Goal: Task Accomplishment & Management: Use online tool/utility

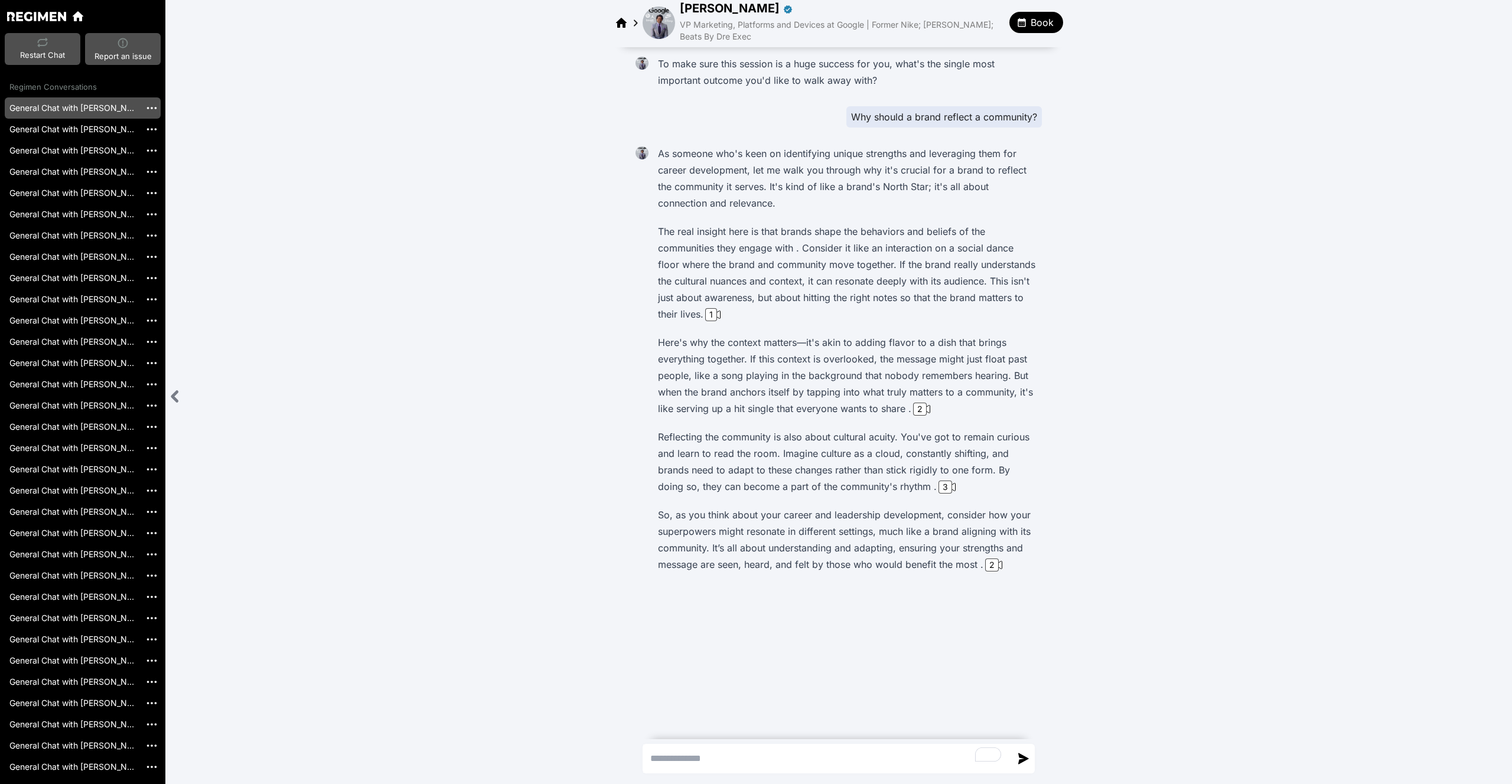
click at [23, 8] on div at bounding box center [46, 16] width 78 height 19
click at [26, 12] on img at bounding box center [36, 16] width 59 height 9
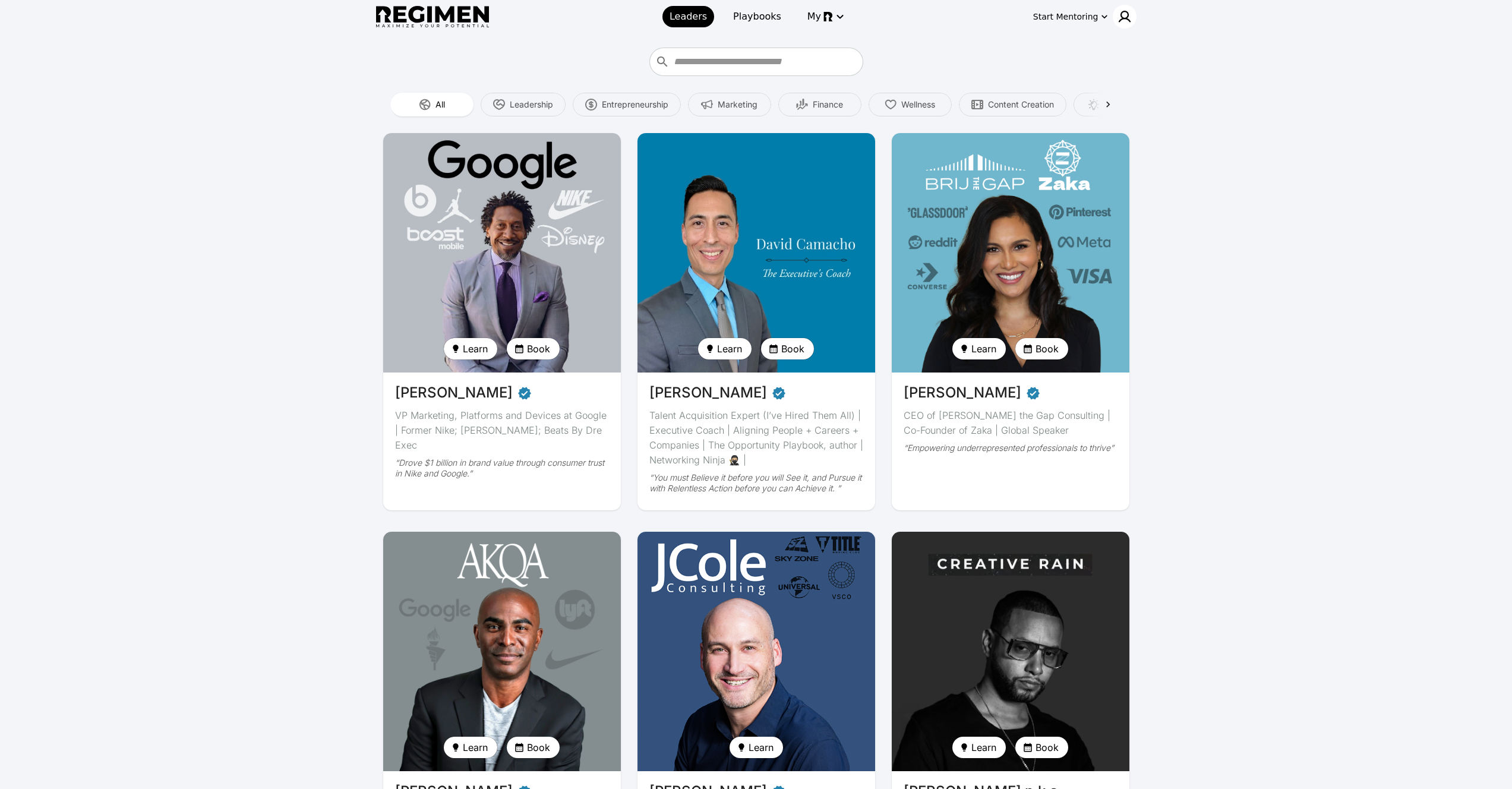
click at [1129, 17] on img at bounding box center [1125, 16] width 14 height 14
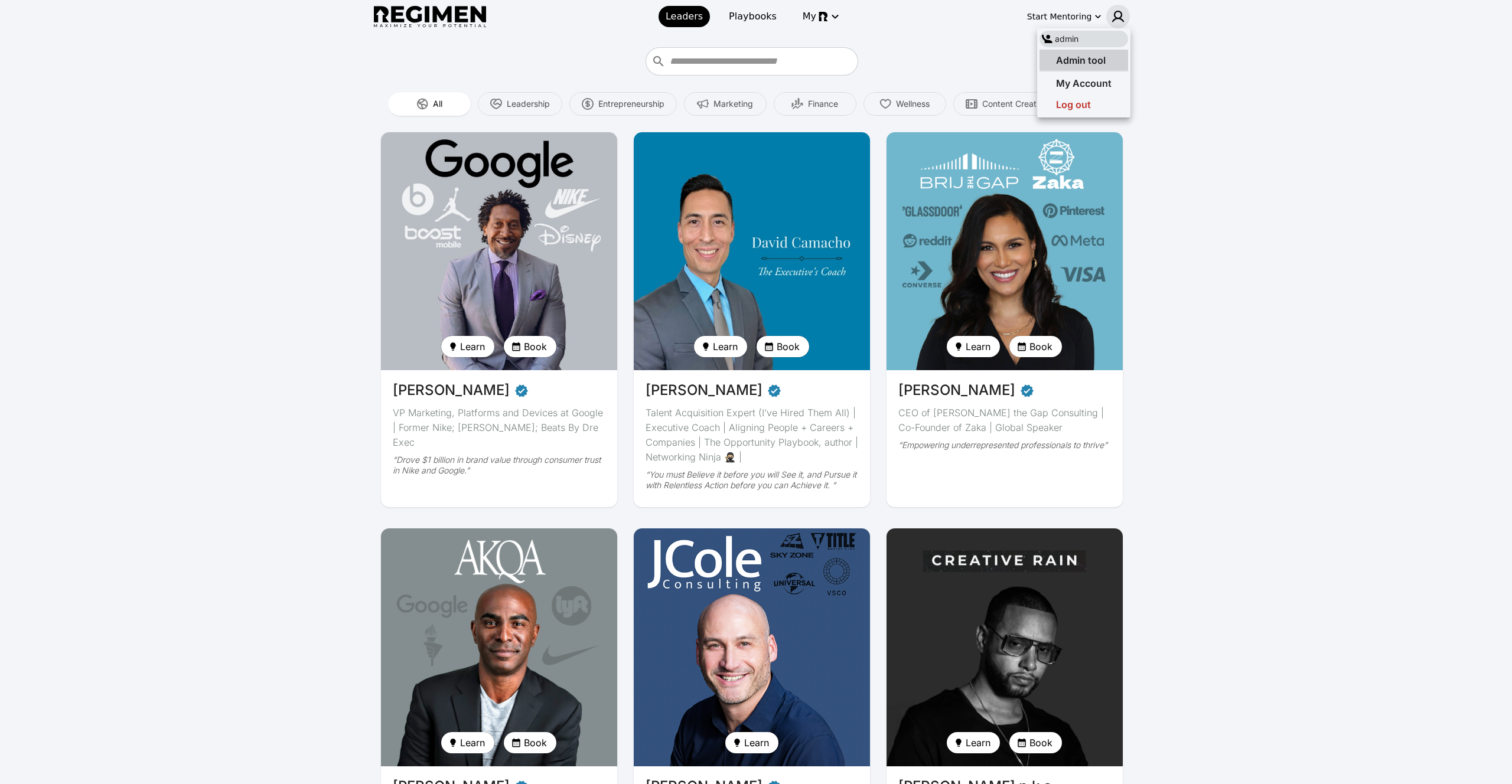
click at [1113, 67] on div "Admin tool" at bounding box center [1084, 60] width 89 height 21
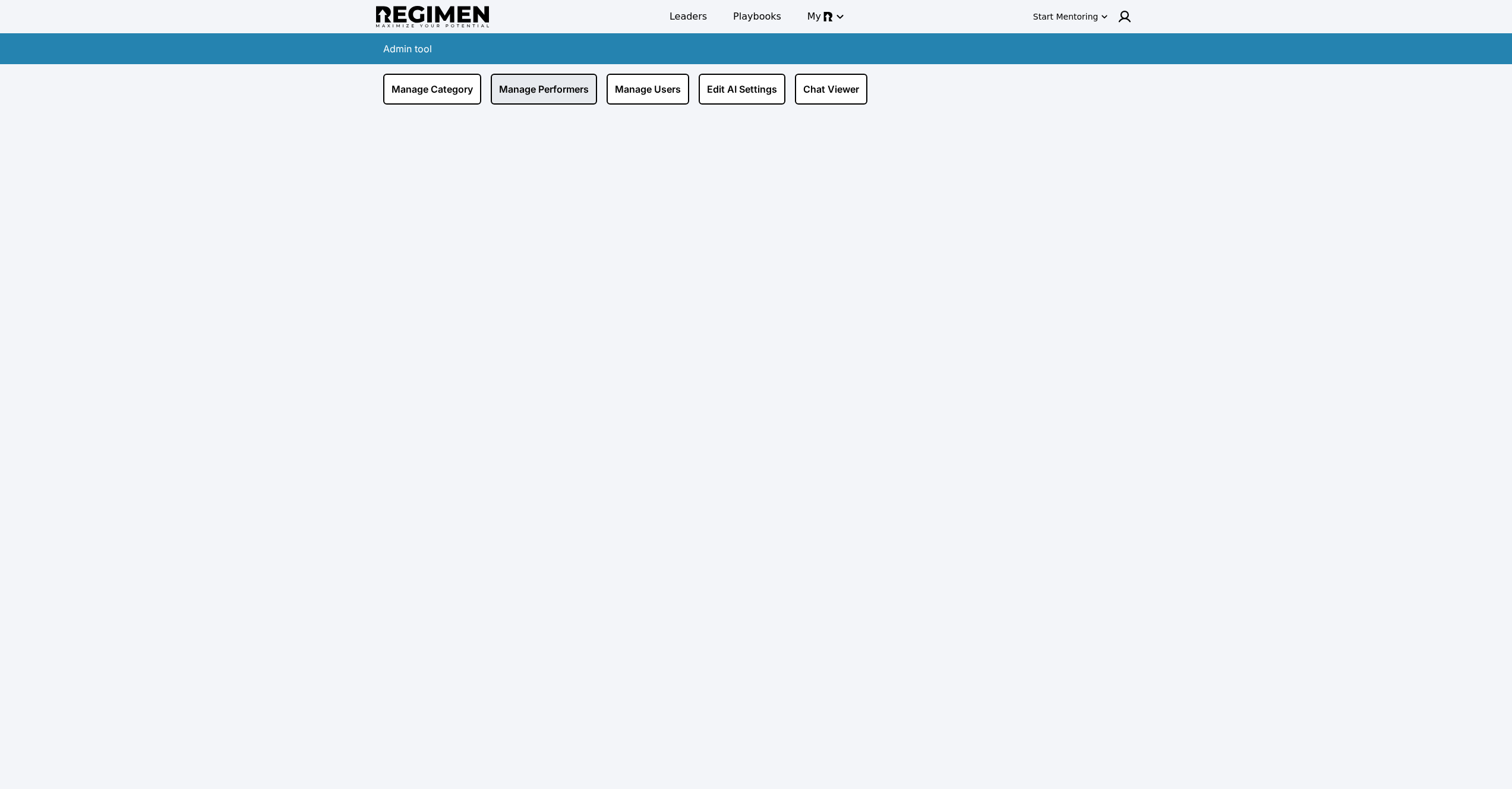
click at [559, 84] on link "Manage Performers" at bounding box center [544, 89] width 106 height 31
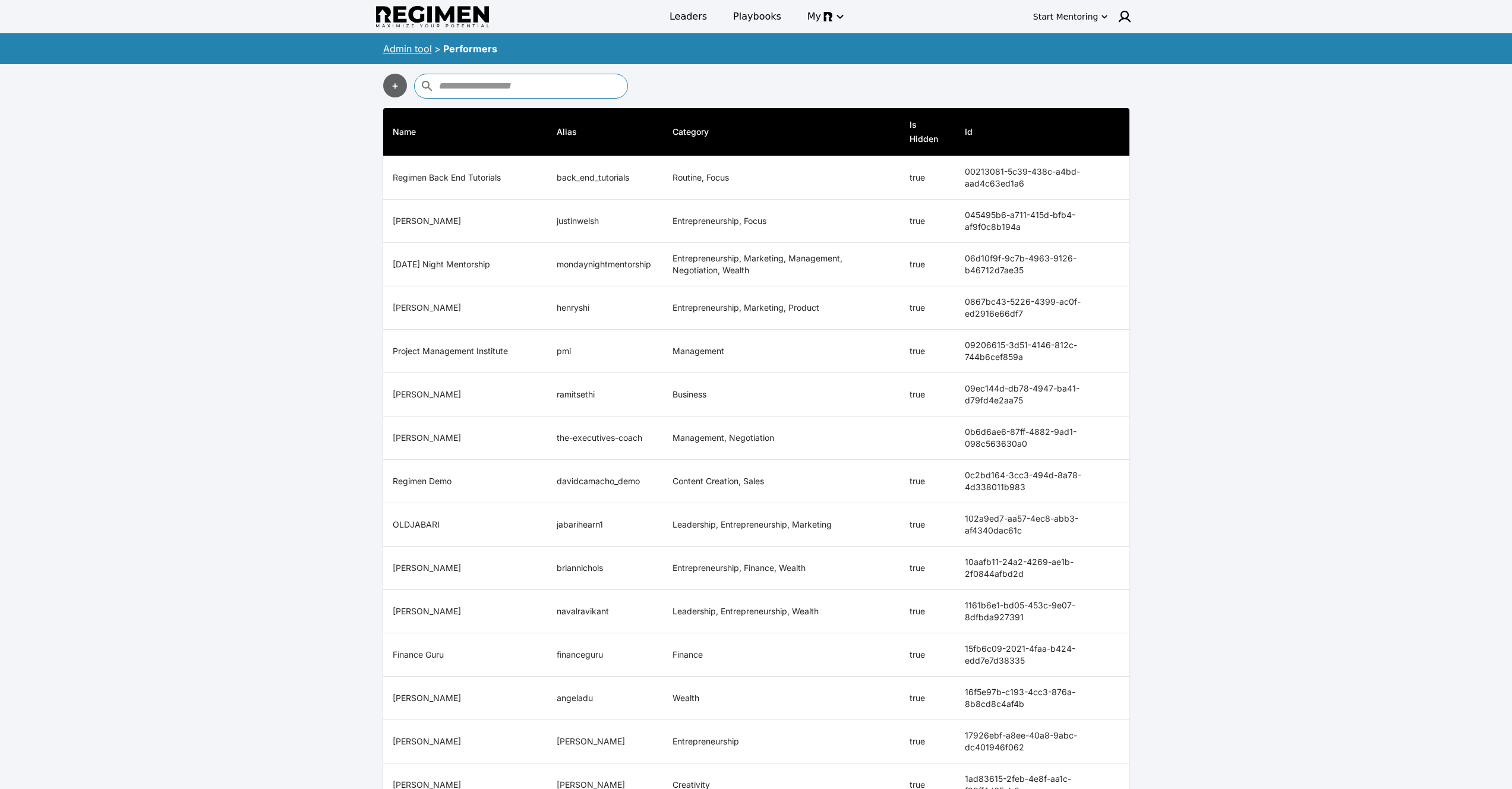
type input "*"
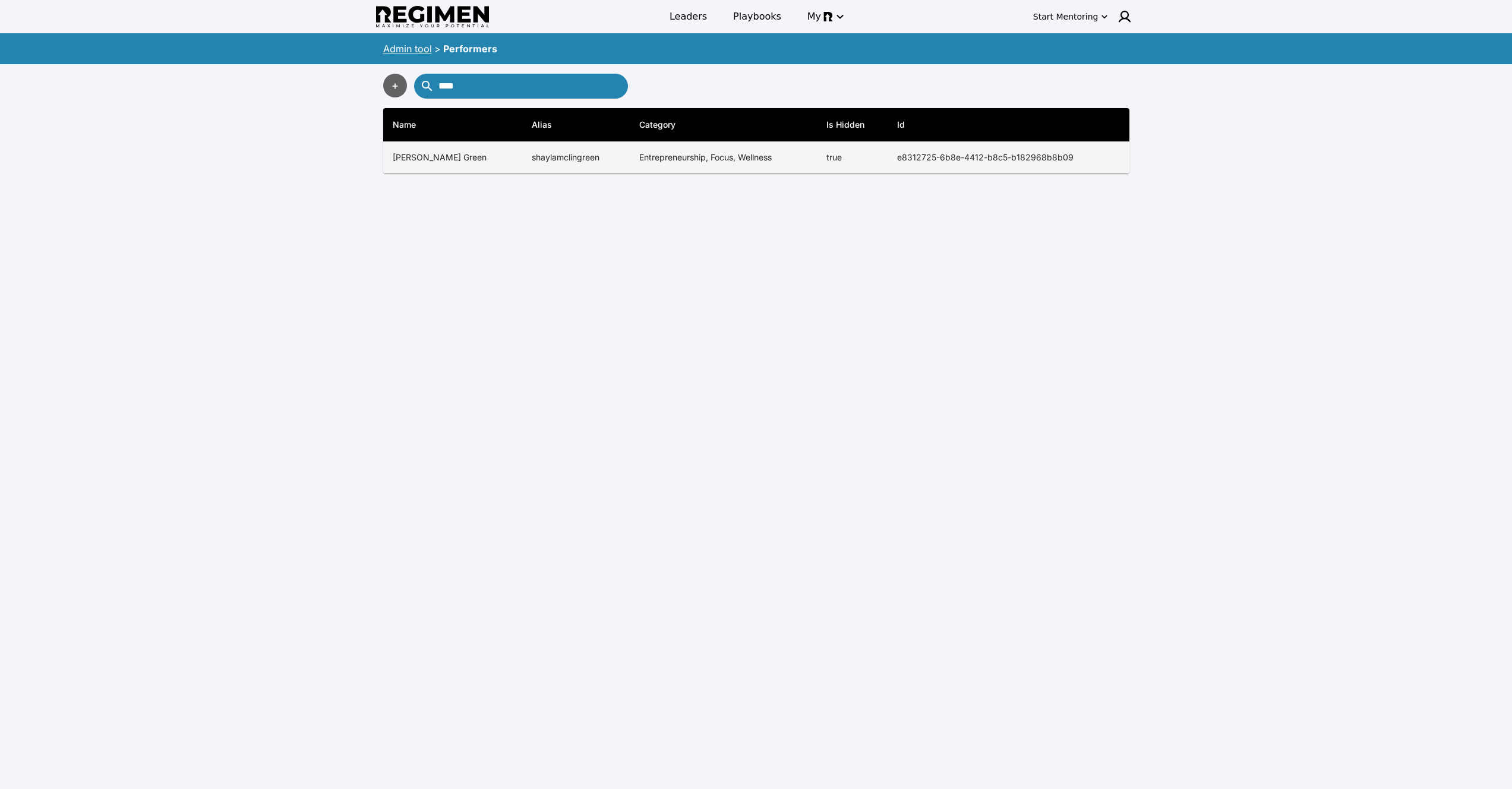
type input "****"
click at [490, 152] on th "[PERSON_NAME] Green" at bounding box center [452, 158] width 139 height 31
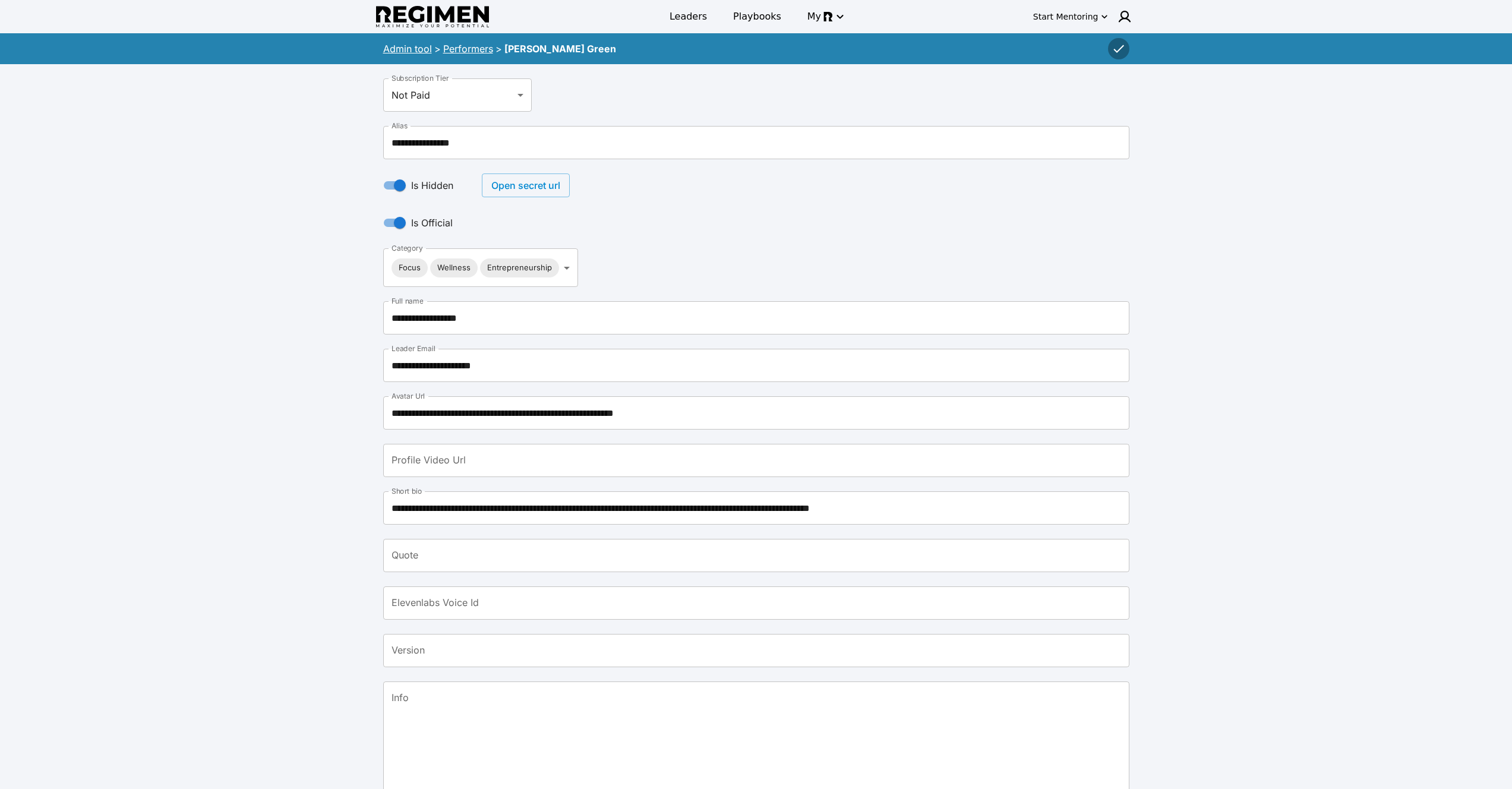
click at [537, 184] on button "Open secret url" at bounding box center [525, 185] width 88 height 24
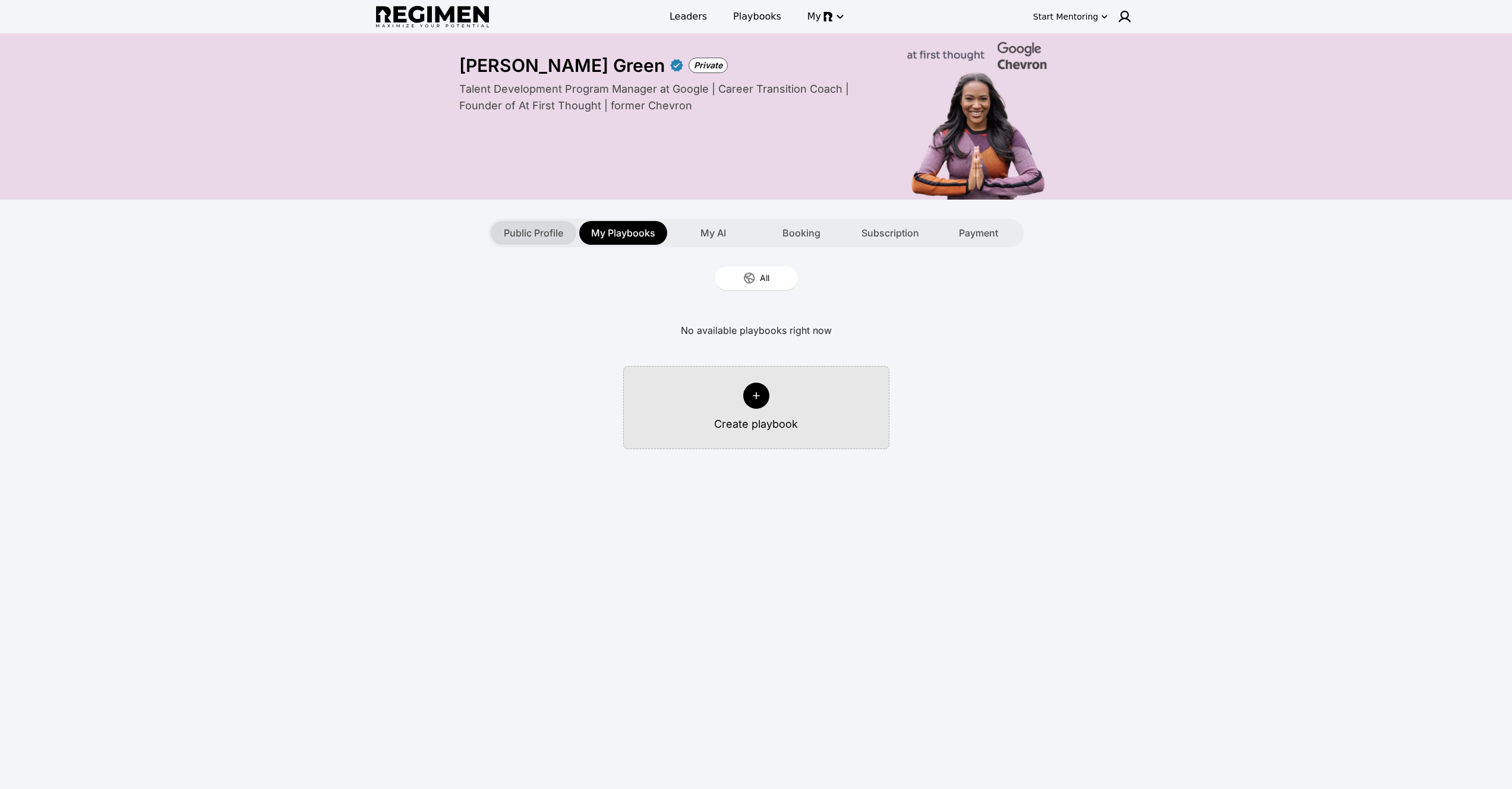
click at [536, 233] on span "Public Profile" at bounding box center [533, 233] width 59 height 14
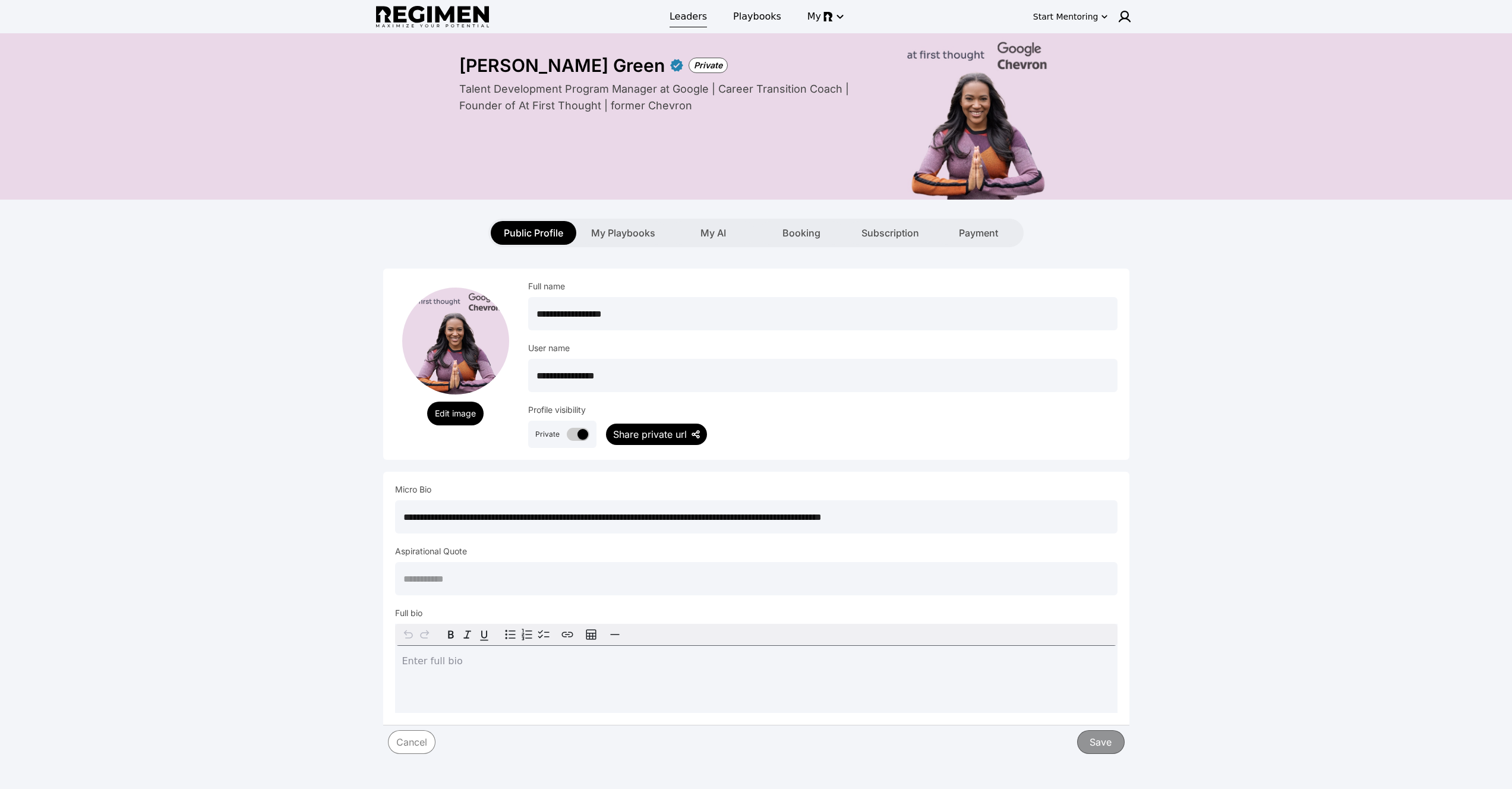
click at [681, 20] on span "Leaders" at bounding box center [688, 16] width 37 height 14
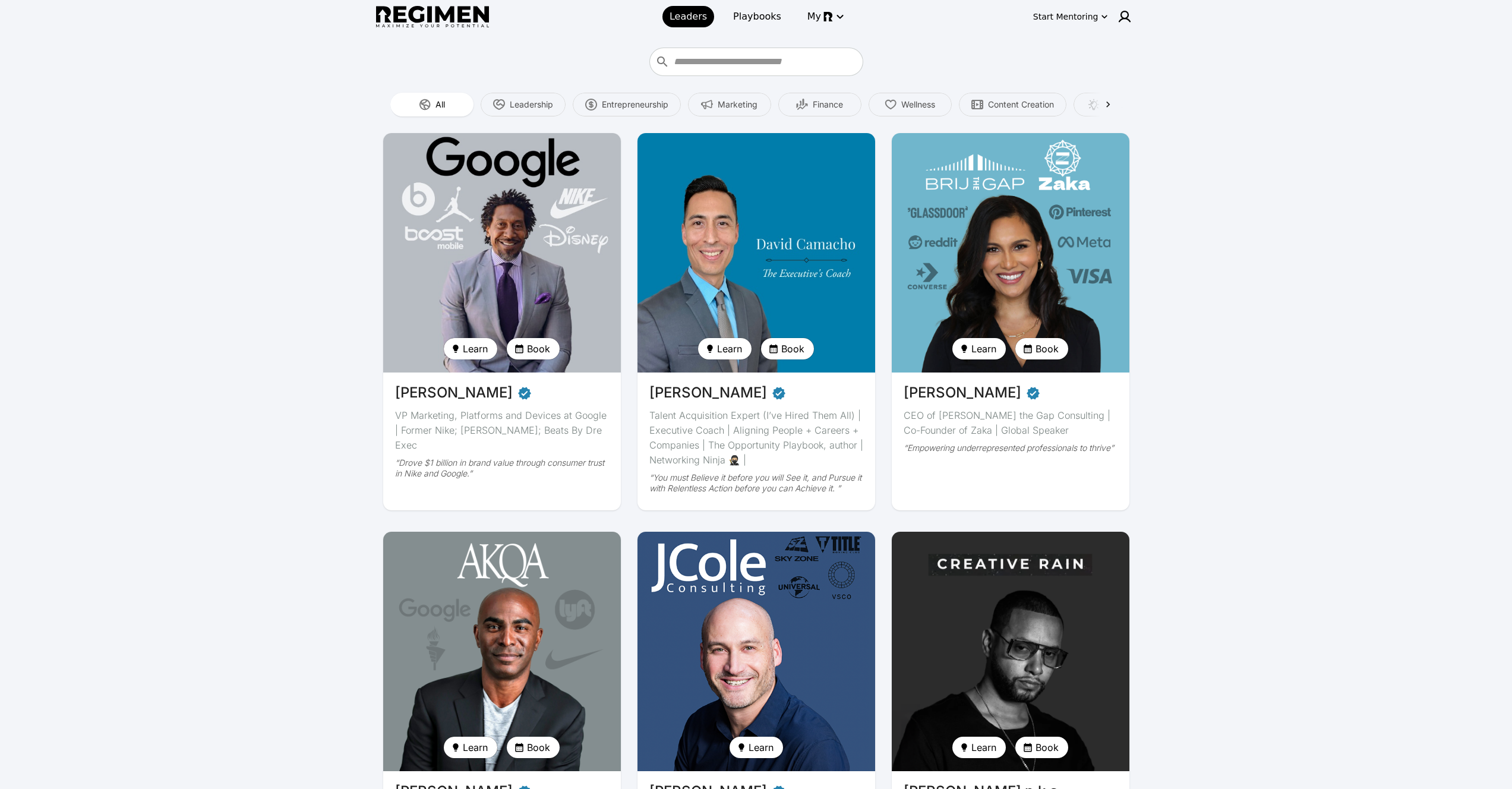
click at [477, 241] on img at bounding box center [502, 252] width 245 height 247
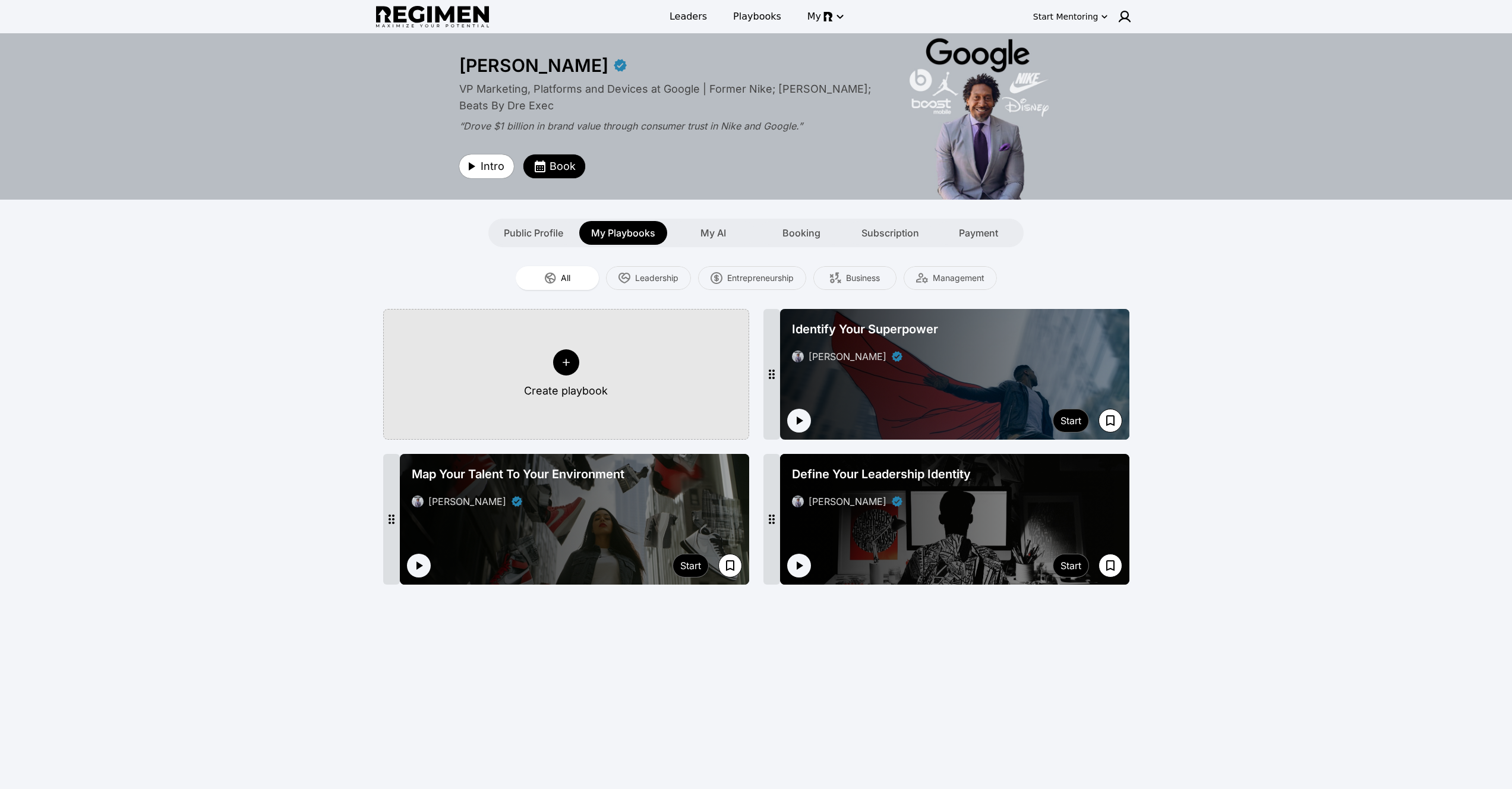
click at [904, 365] on div "Identify Your Superpower [PERSON_NAME]" at bounding box center [955, 342] width 335 height 52
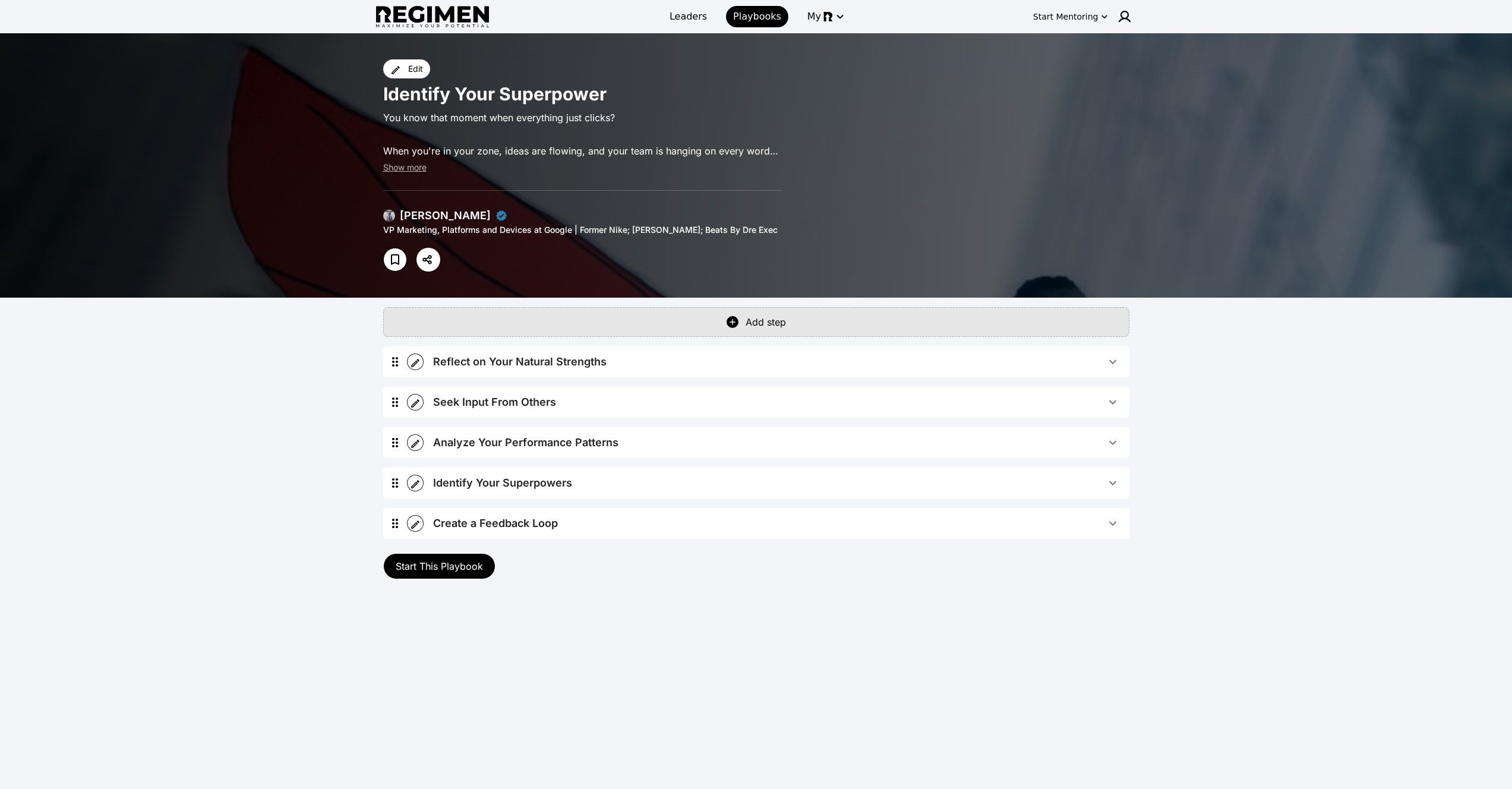
click at [447, 571] on span "Start This Playbook" at bounding box center [439, 566] width 87 height 12
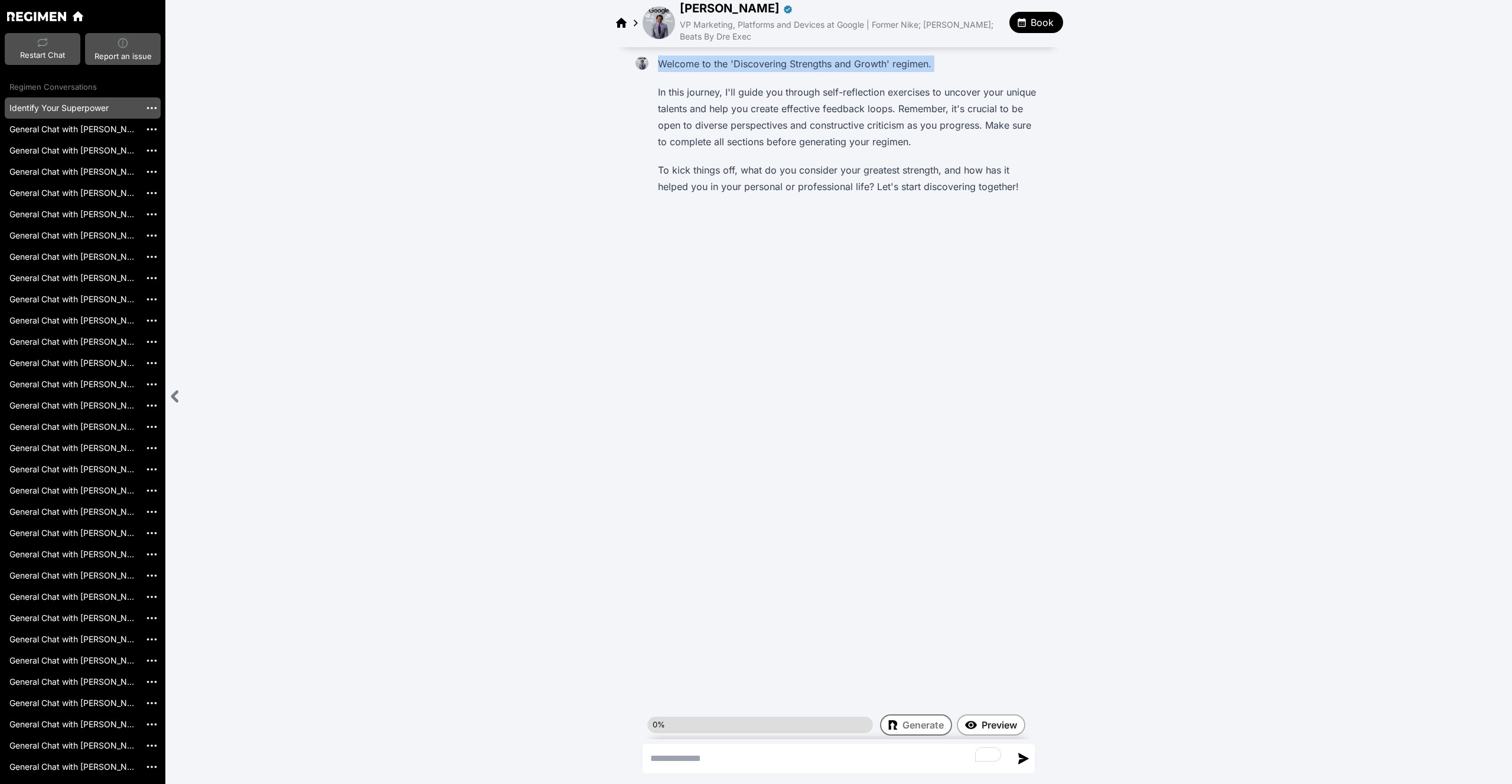
drag, startPoint x: 659, startPoint y: 61, endPoint x: 963, endPoint y: 75, distance: 304.3
click at [963, 75] on div "Welcome to the 'Discovering Strengths and Growth' regimen. In this journey, I'l…" at bounding box center [848, 125] width 389 height 146
copy div "Welcome to the 'Discovering Strengths and Growth' regimen."
